Goal: Transaction & Acquisition: Obtain resource

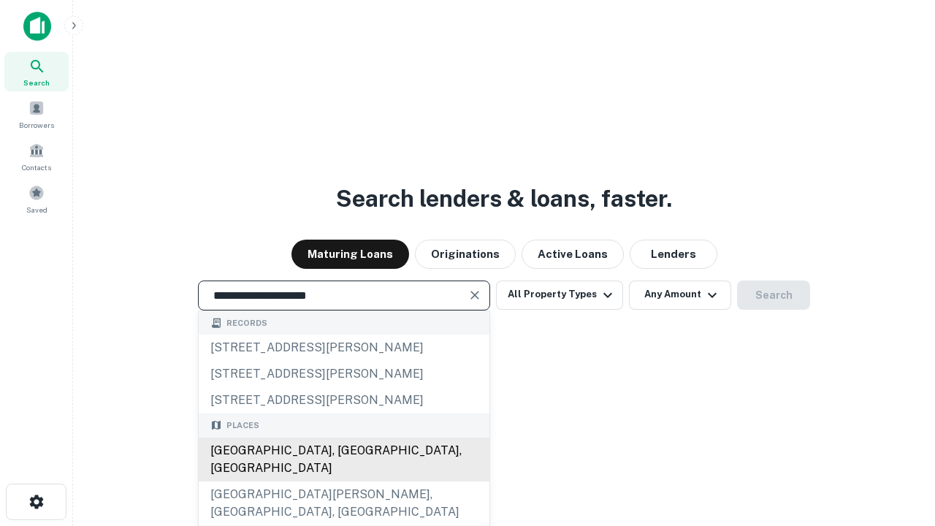
click at [343, 481] on div "Santa Monica, CA, USA" at bounding box center [344, 459] width 291 height 44
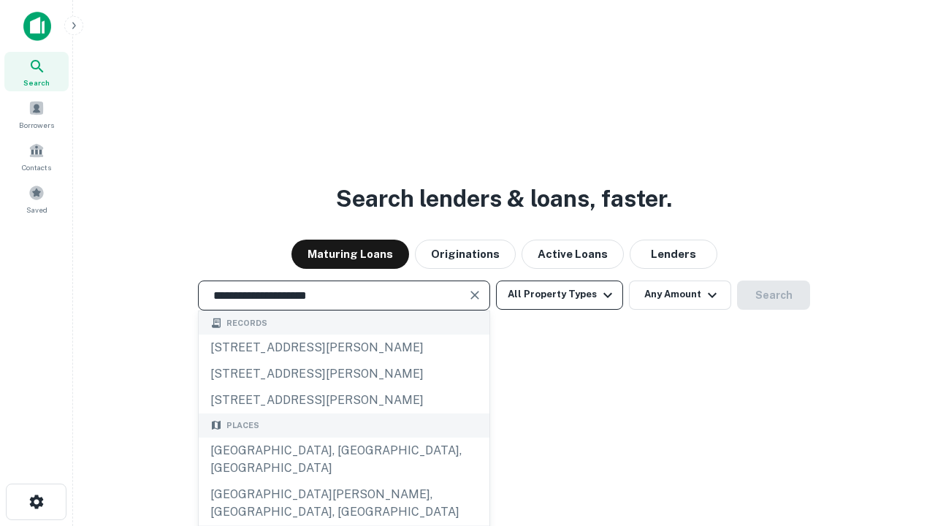
click at [559, 294] on button "All Property Types" at bounding box center [559, 294] width 127 height 29
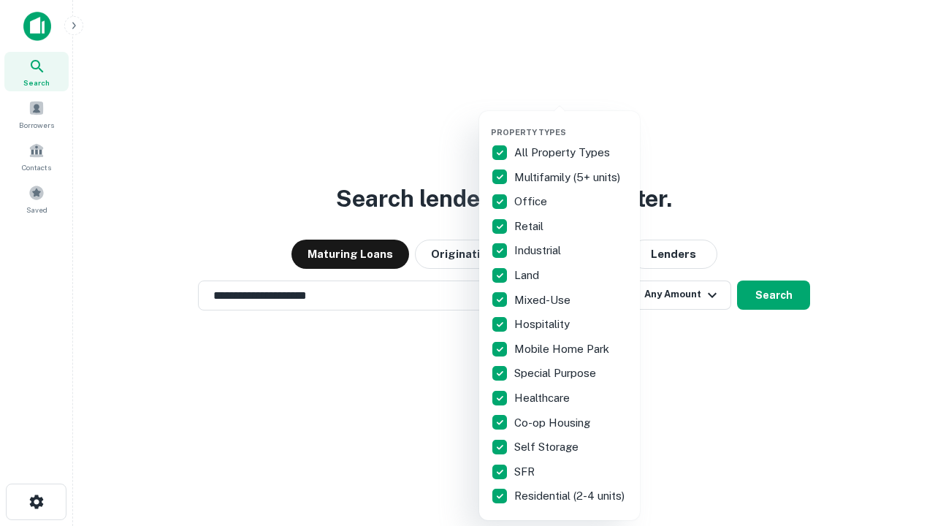
type input "**********"
click at [571, 123] on button "button" at bounding box center [571, 123] width 161 height 1
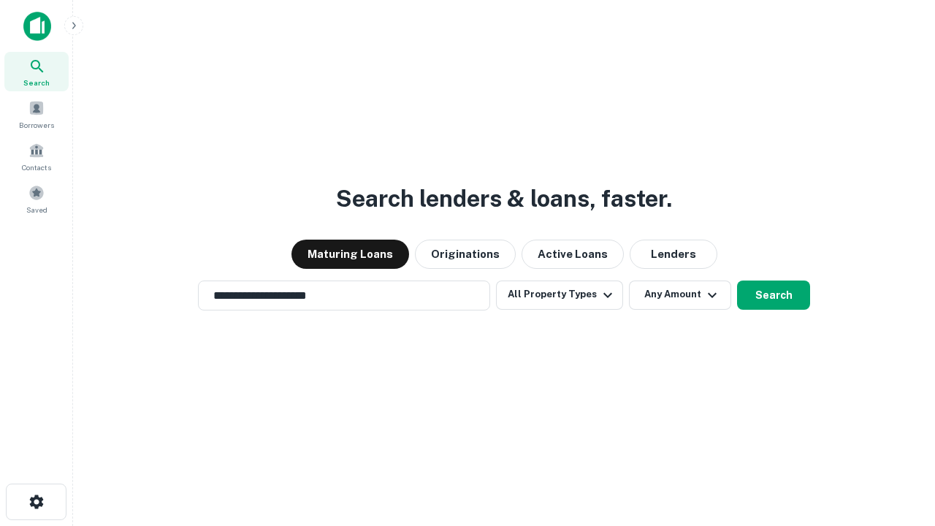
scroll to position [23, 0]
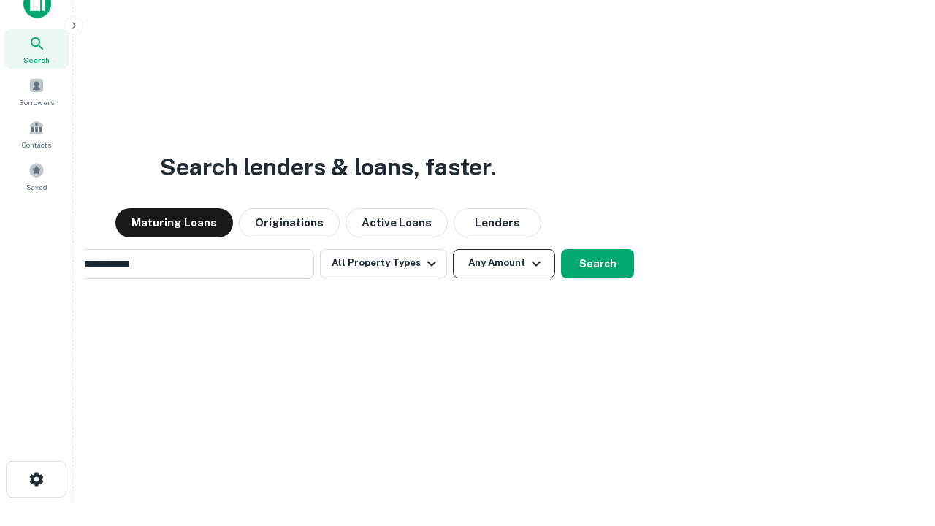
click at [453, 249] on button "Any Amount" at bounding box center [504, 263] width 102 height 29
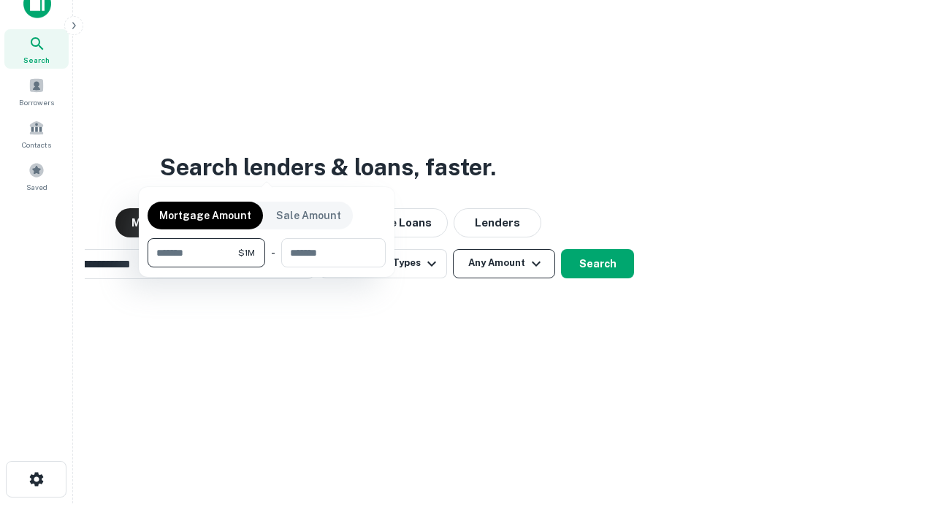
scroll to position [23, 0]
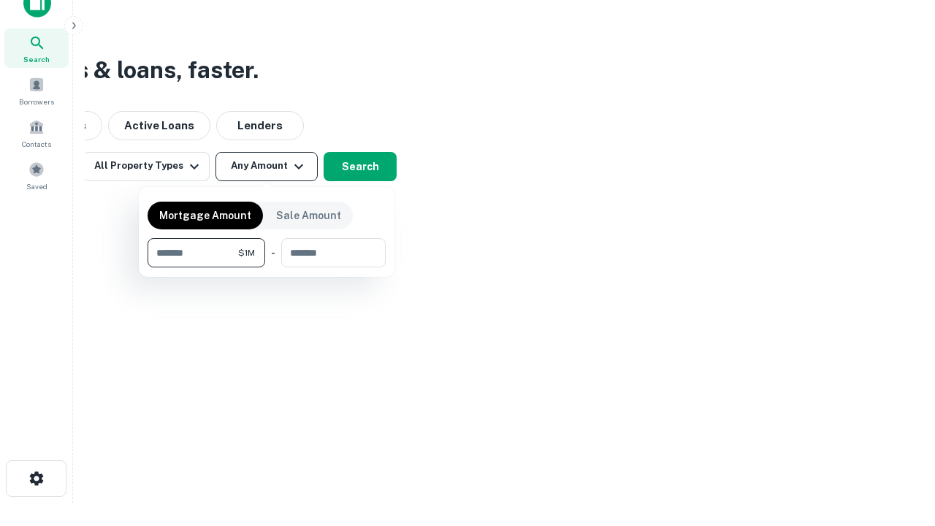
type input "*******"
click at [267, 267] on button "button" at bounding box center [267, 267] width 238 height 1
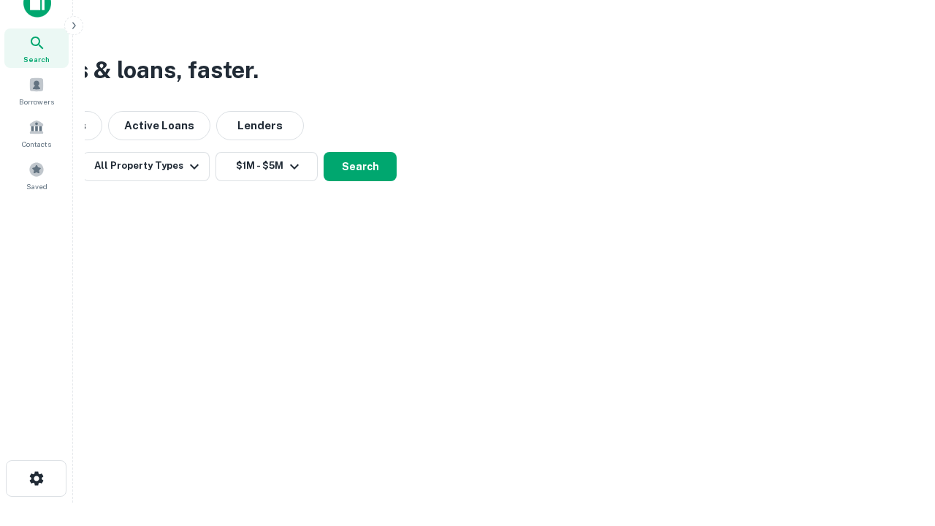
scroll to position [9, 269]
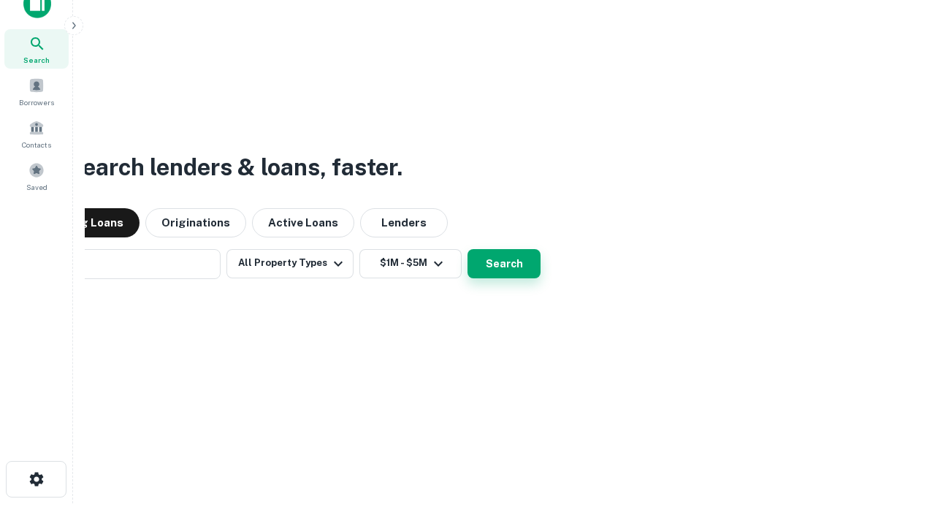
click at [467, 249] on button "Search" at bounding box center [503, 263] width 73 height 29
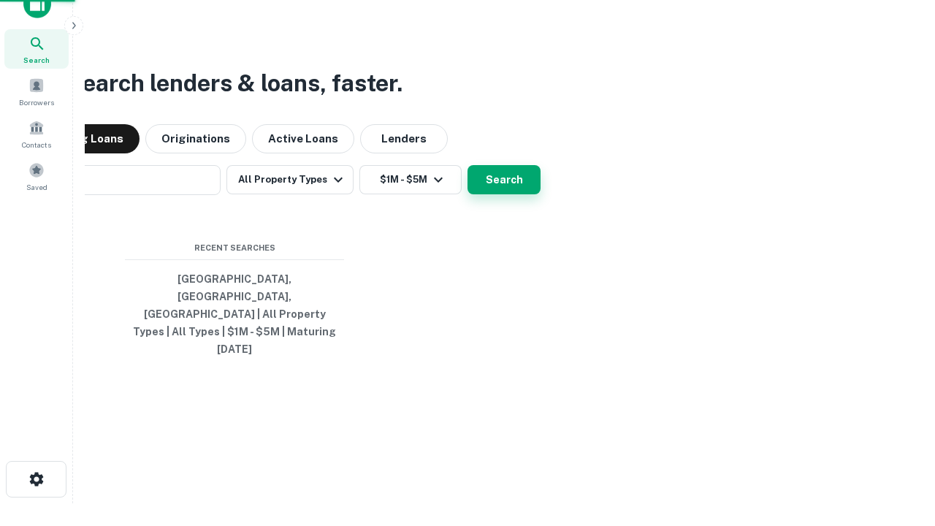
scroll to position [39, 413]
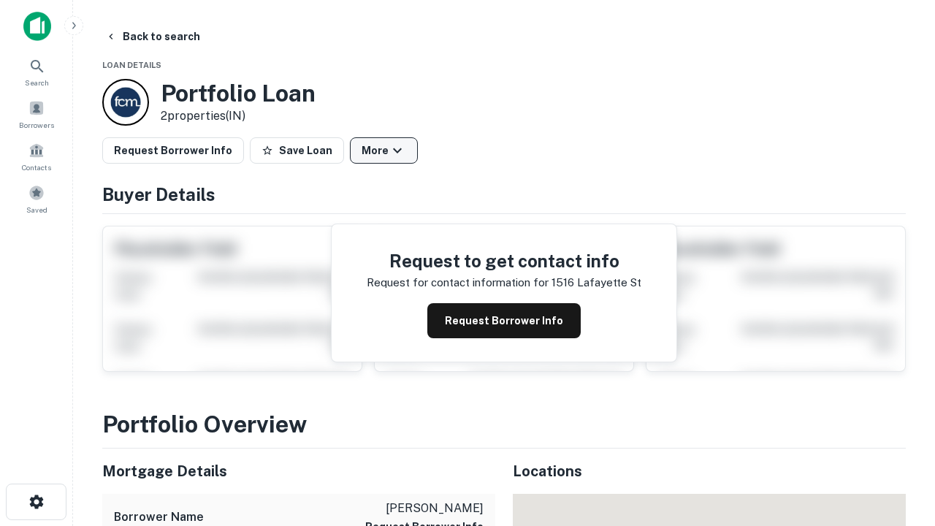
click at [383, 150] on button "More" at bounding box center [384, 150] width 68 height 26
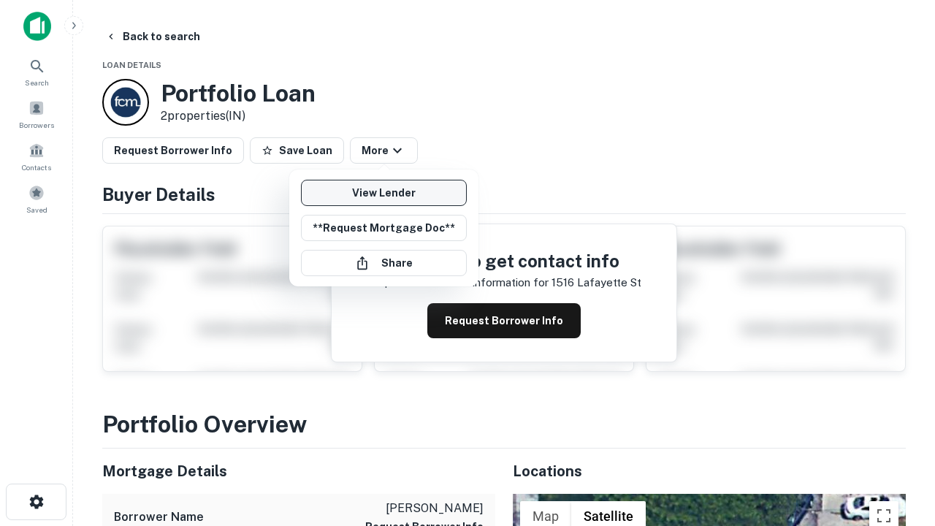
click at [383, 193] on link "View Lender" at bounding box center [384, 193] width 166 height 26
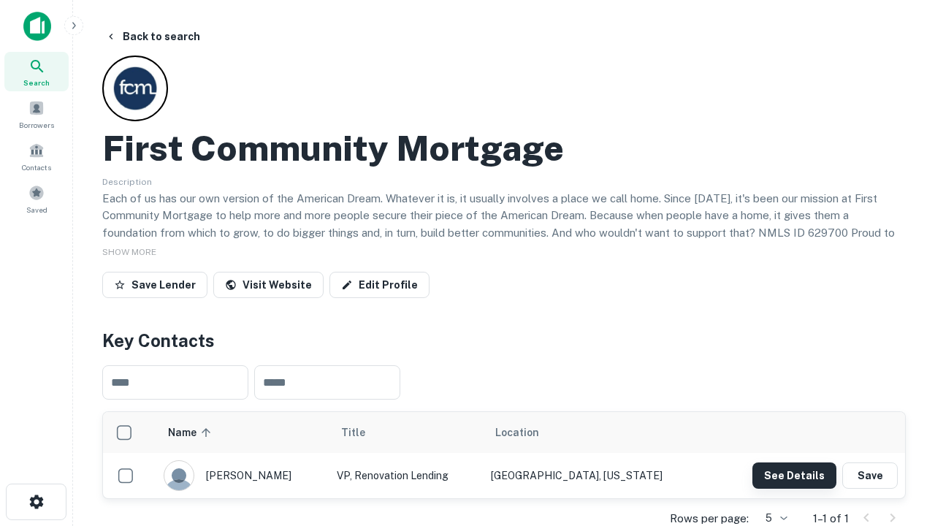
click at [794, 475] on button "See Details" at bounding box center [794, 475] width 84 height 26
